Goal: Browse casually

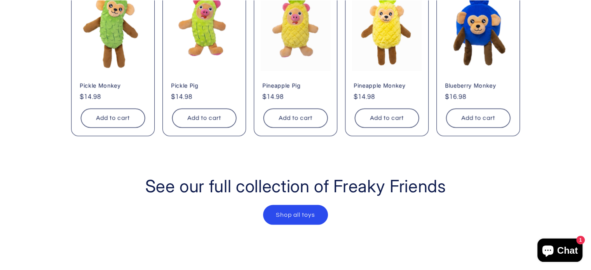
click at [319, 211] on link "Shop all toys" at bounding box center [295, 215] width 64 height 19
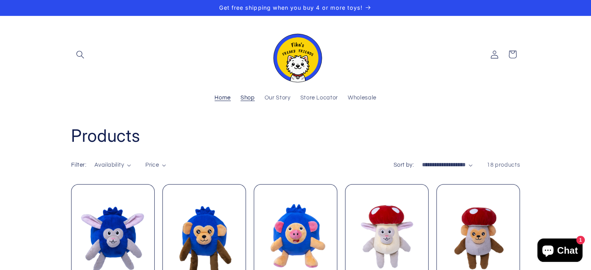
click at [226, 97] on span "Home" at bounding box center [222, 97] width 16 height 7
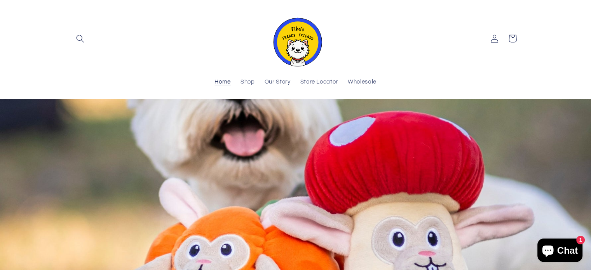
scroll to position [194, 0]
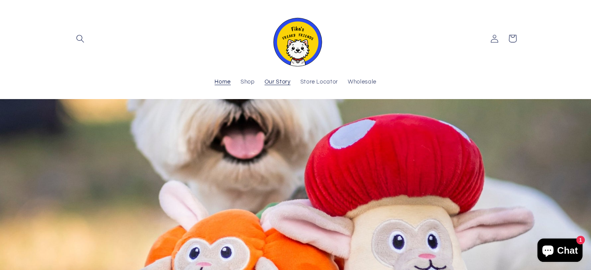
click at [271, 82] on span "Our Story" at bounding box center [278, 81] width 26 height 7
